Goal: Transaction & Acquisition: Purchase product/service

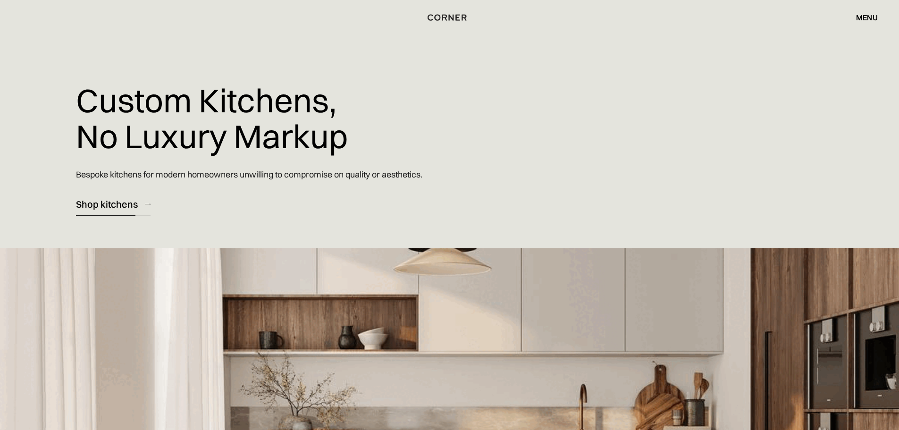
click at [112, 204] on div "Shop kitchens" at bounding box center [107, 204] width 62 height 13
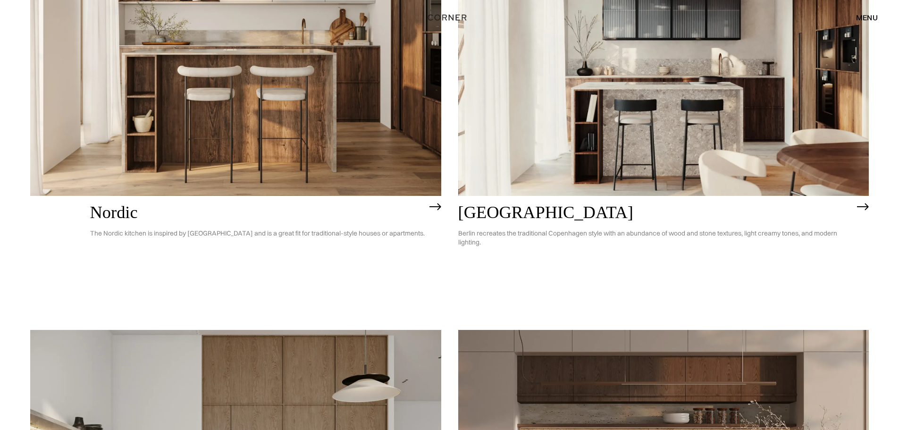
scroll to position [661, 0]
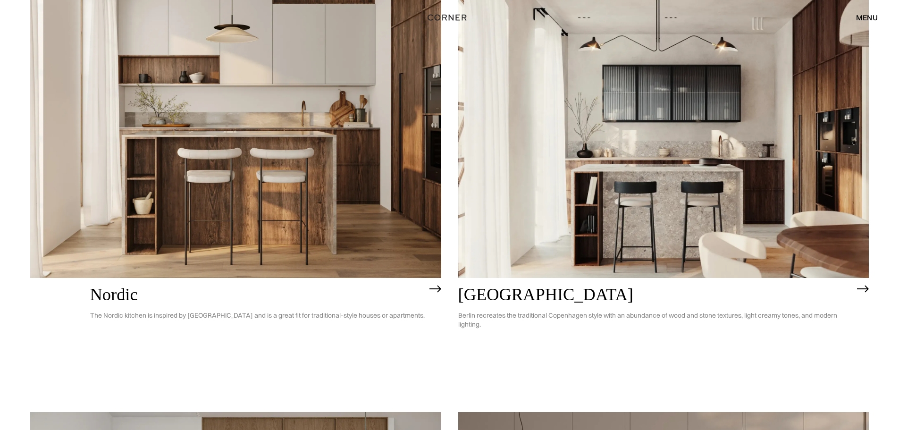
click at [163, 200] on img at bounding box center [235, 114] width 411 height 328
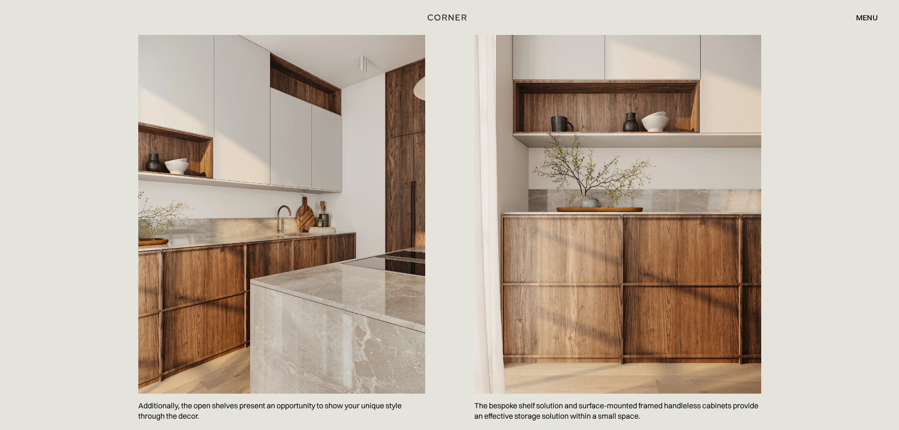
scroll to position [944, 0]
